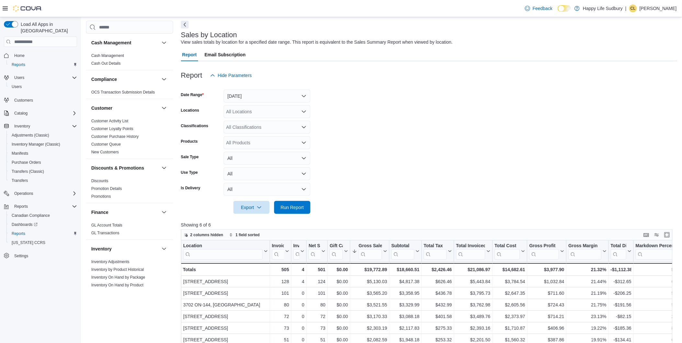
scroll to position [36, 0]
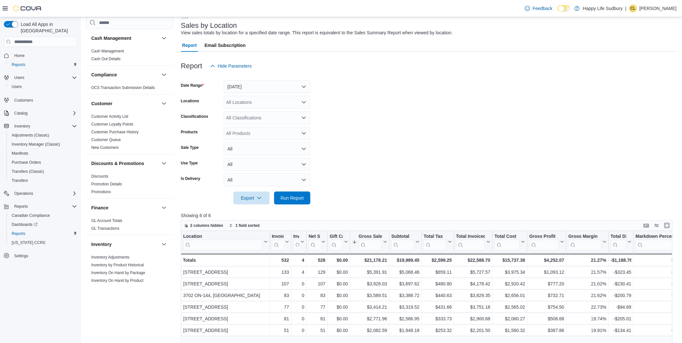
scroll to position [72, 0]
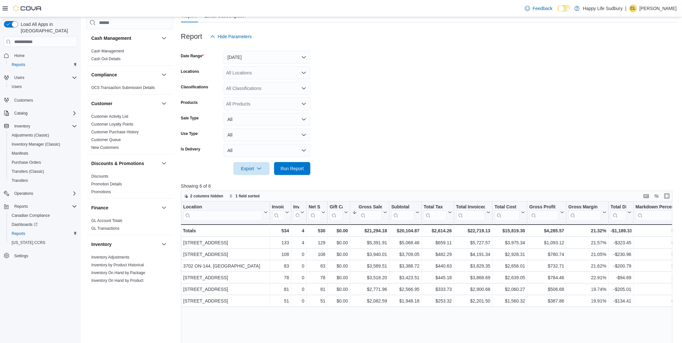
scroll to position [72, 0]
